Goal: Find specific page/section: Find specific page/section

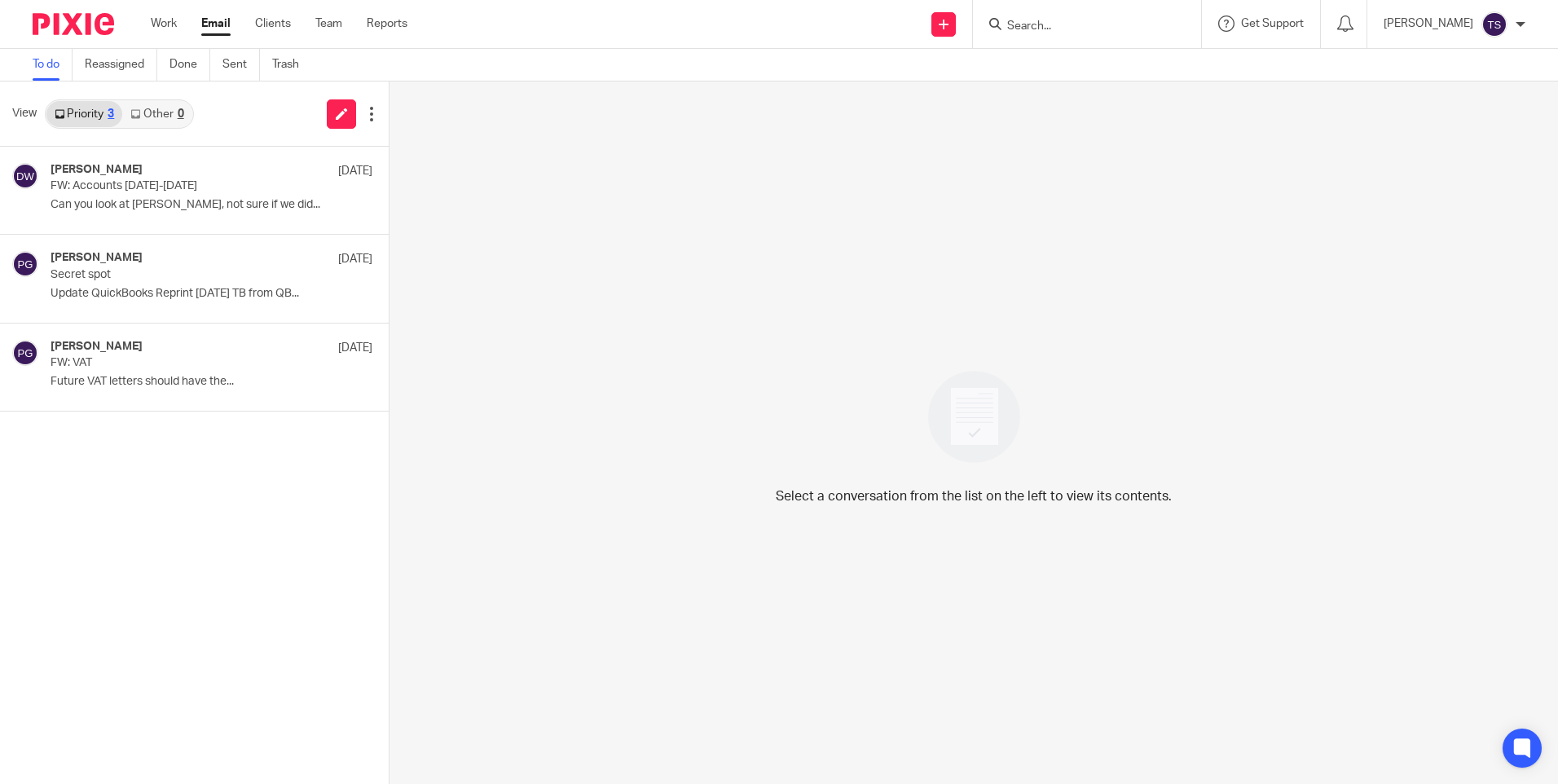
click at [1123, 20] on input "Search" at bounding box center [1079, 27] width 147 height 14
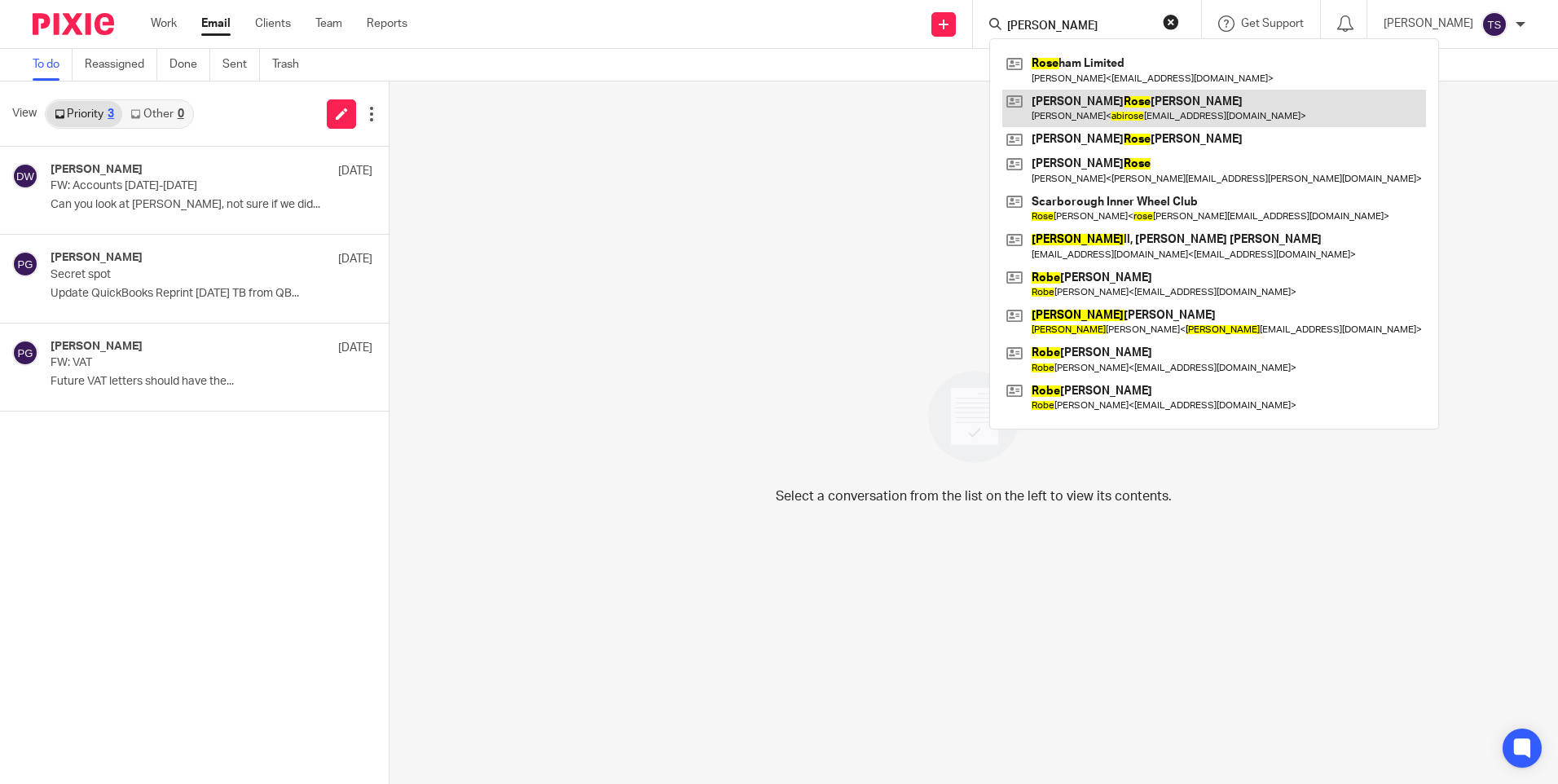
type input "abi rose"
click at [1176, 114] on link at bounding box center [1214, 109] width 424 height 37
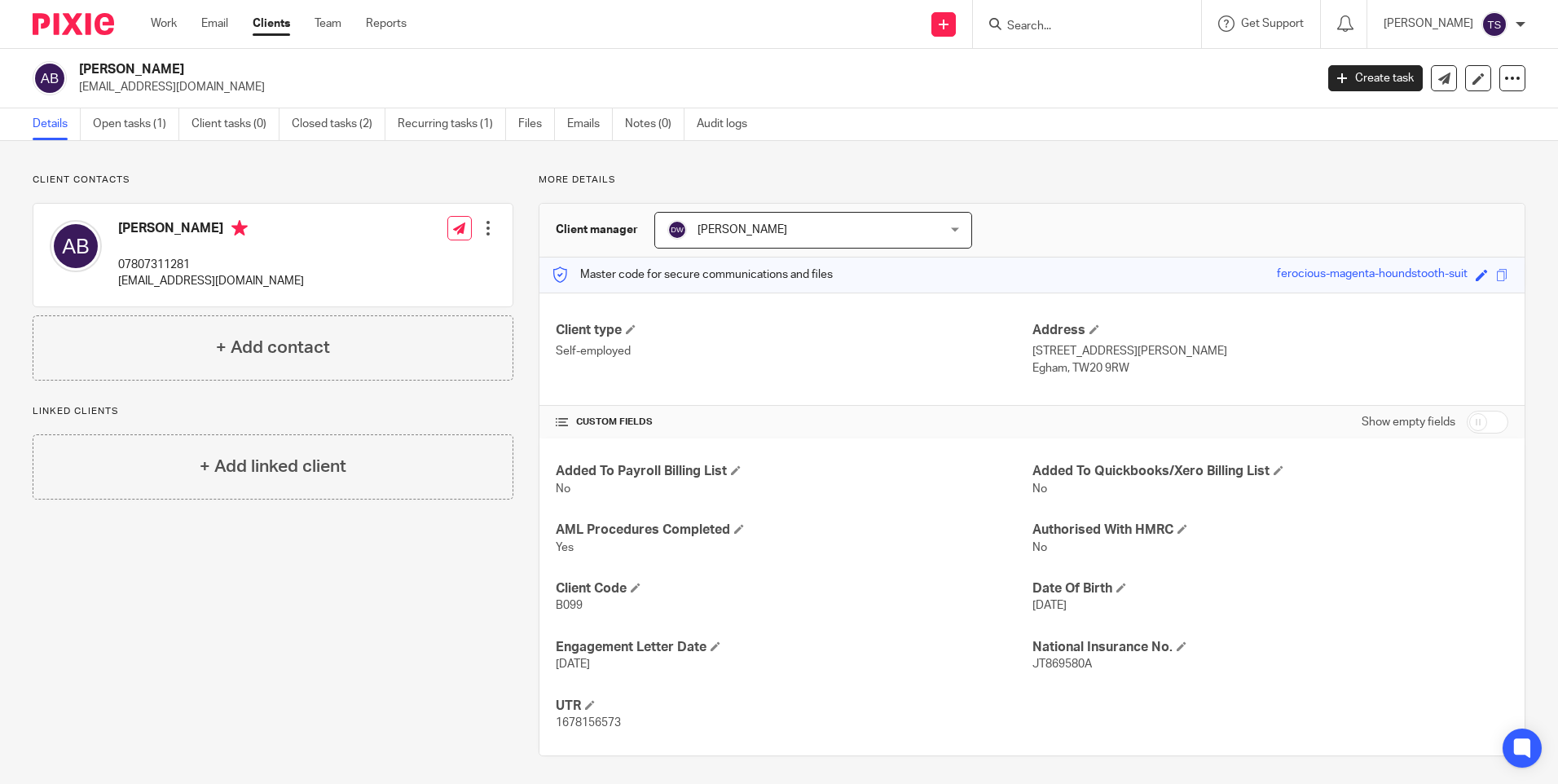
click at [1125, 26] on input "Search" at bounding box center [1079, 27] width 147 height 14
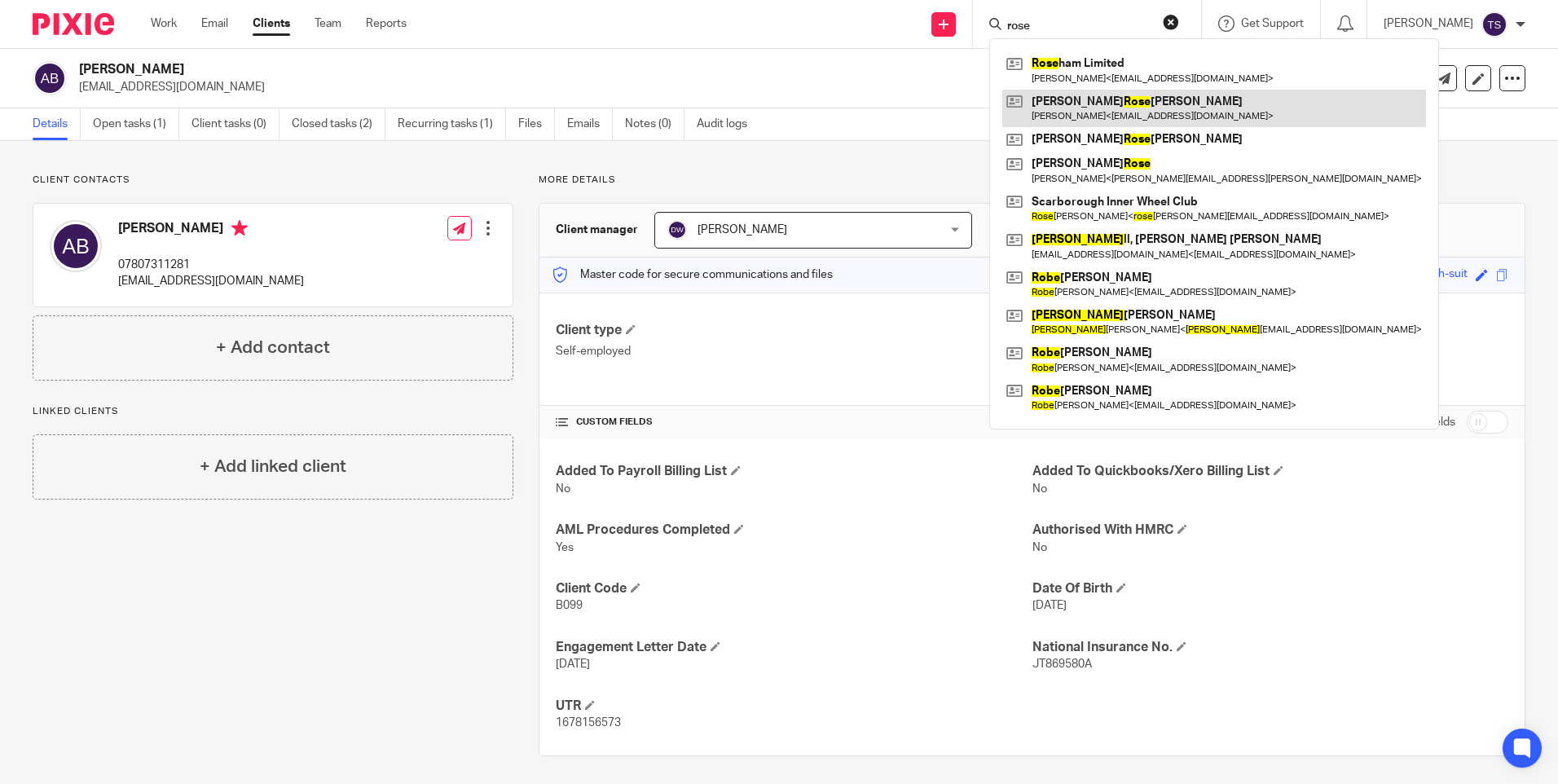
type input "rose"
click at [1175, 108] on link at bounding box center [1214, 109] width 424 height 37
